Goal: Navigation & Orientation: Find specific page/section

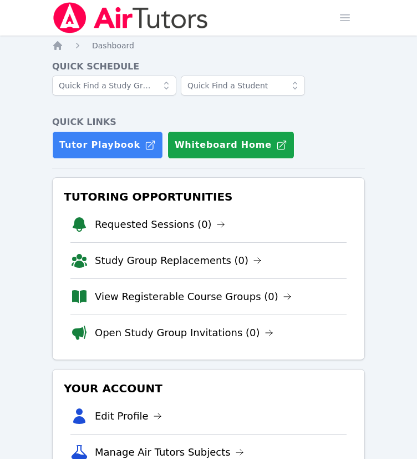
click at [363, 105] on div at bounding box center [208, 90] width 313 height 31
